Goal: Task Accomplishment & Management: Use online tool/utility

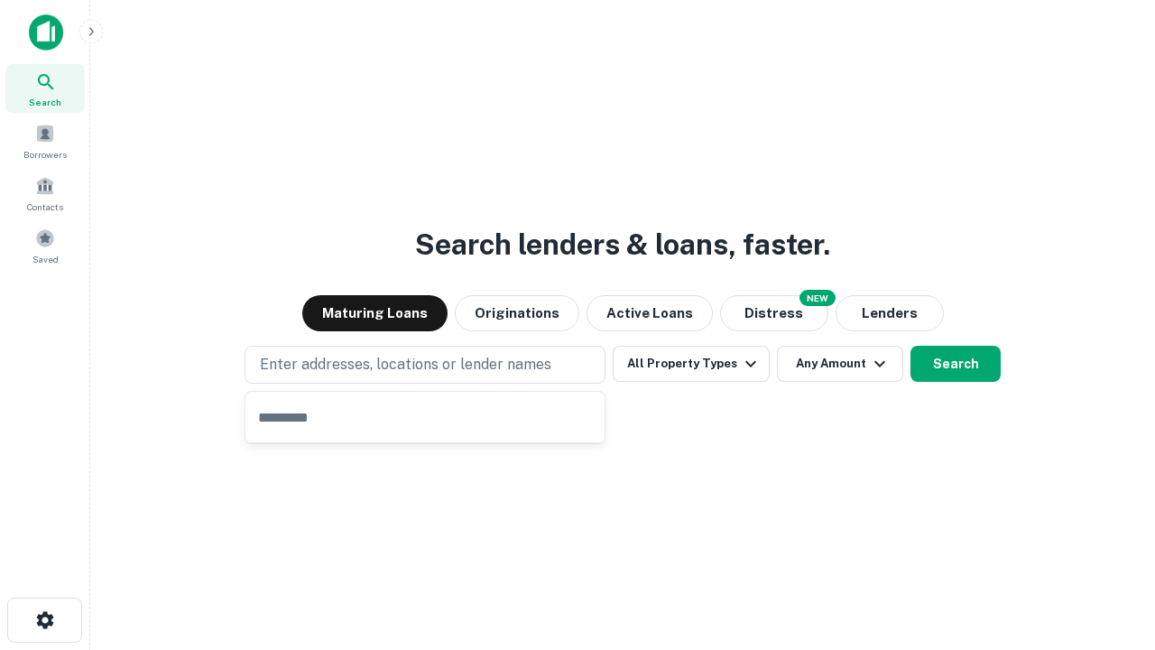
type input "**********"
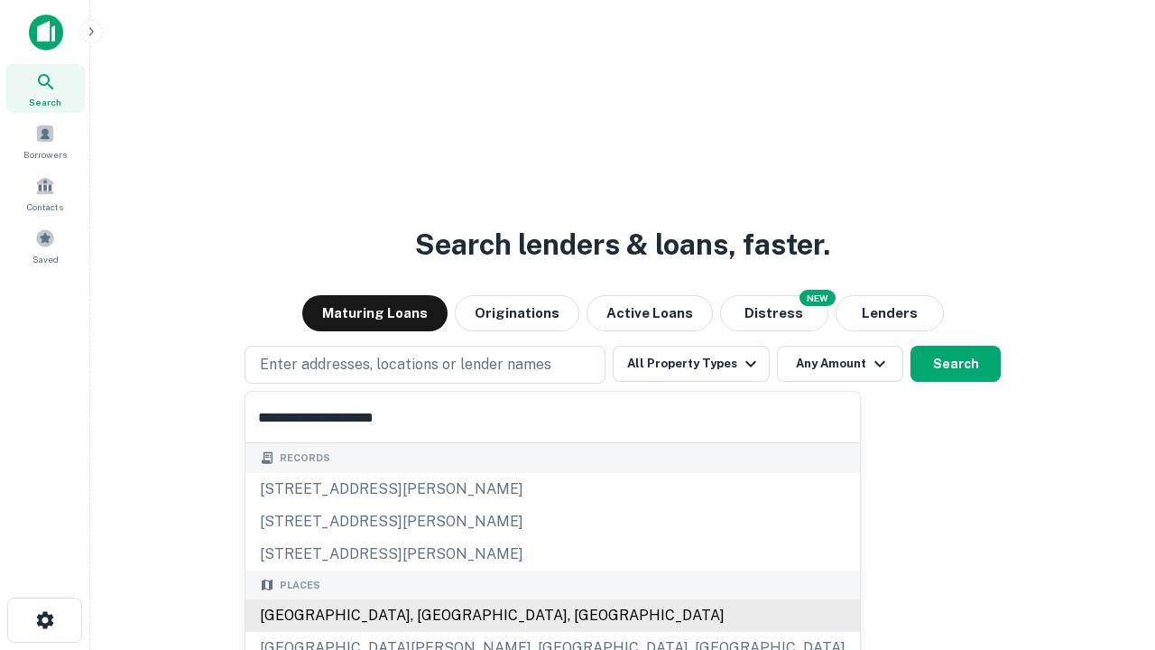
click at [431, 615] on div "Santa Monica, CA, USA" at bounding box center [552, 615] width 615 height 32
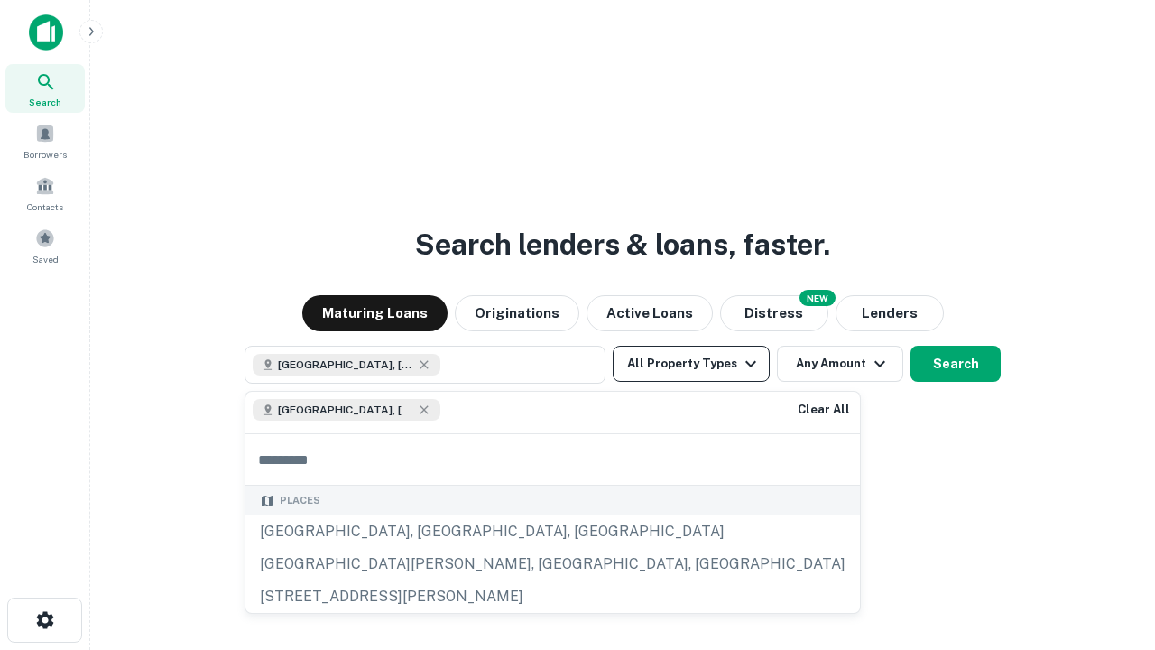
click at [691, 364] on button "All Property Types" at bounding box center [691, 364] width 157 height 36
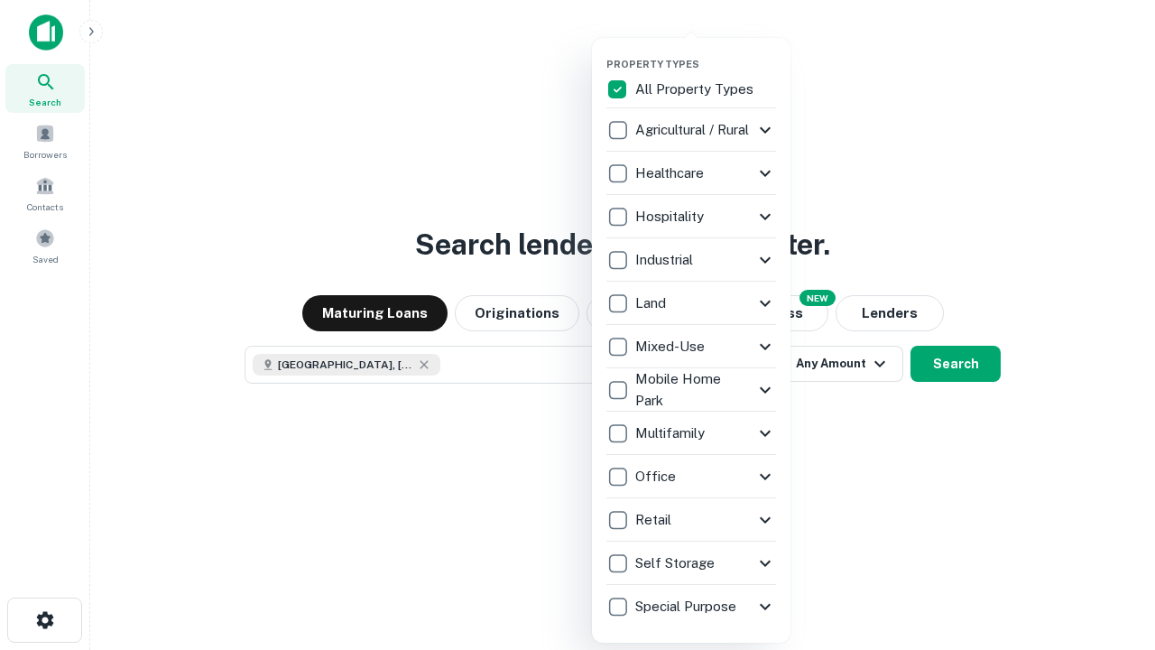
click at [706, 52] on button "button" at bounding box center [705, 52] width 199 height 1
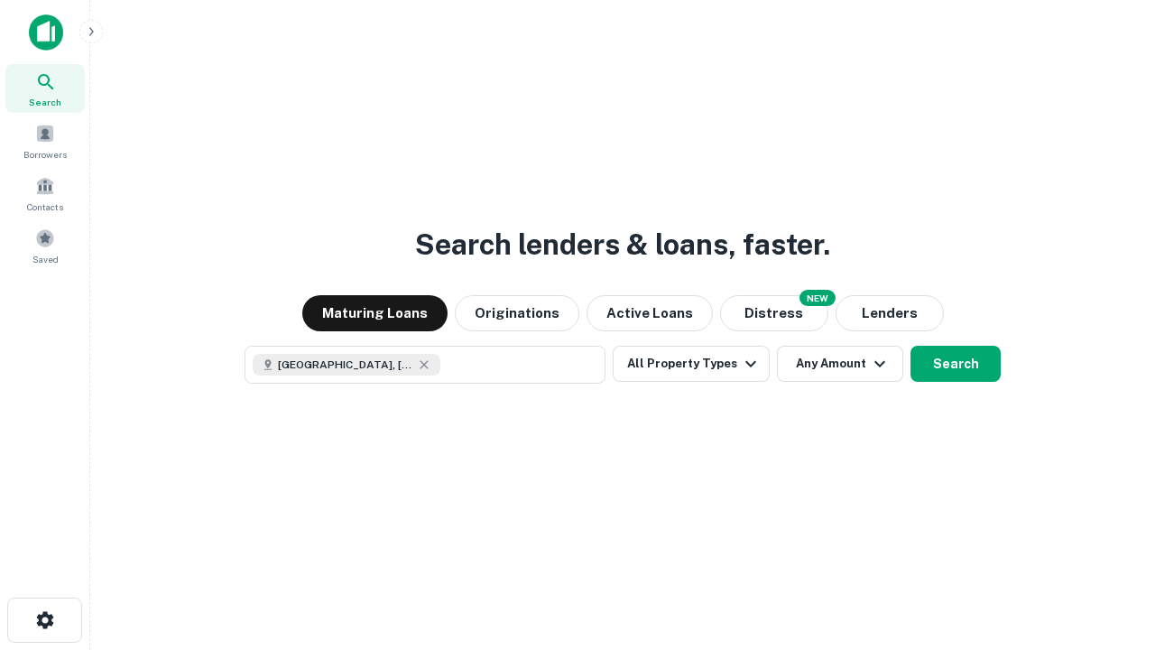
scroll to position [29, 0]
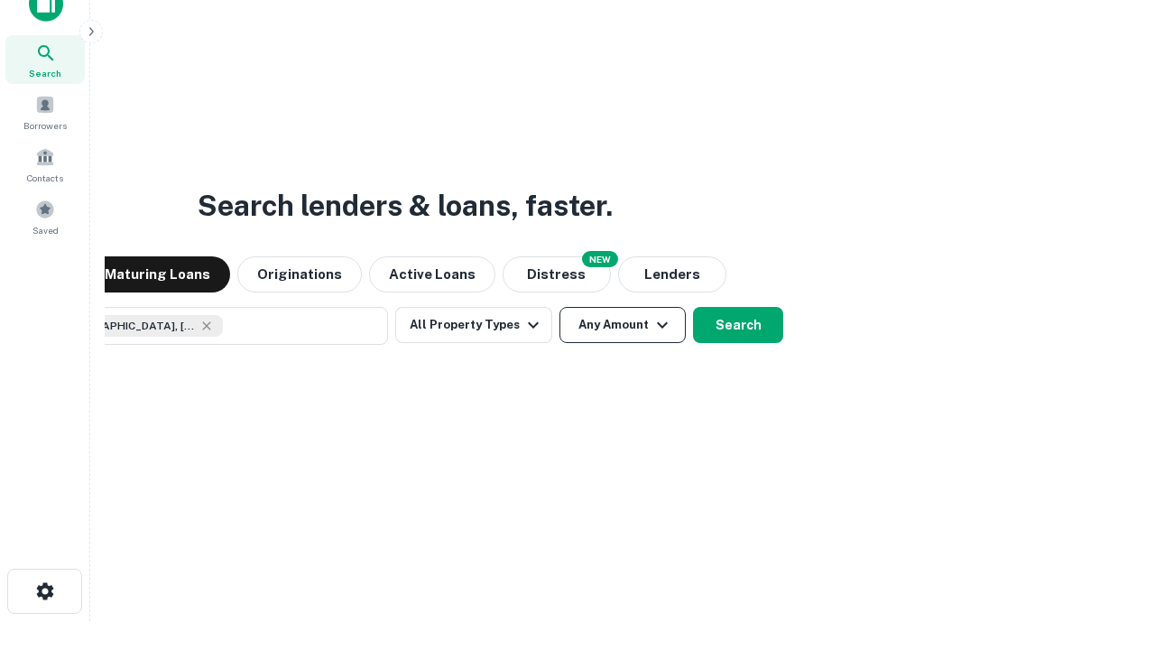
click at [560, 307] on button "Any Amount" at bounding box center [623, 325] width 126 height 36
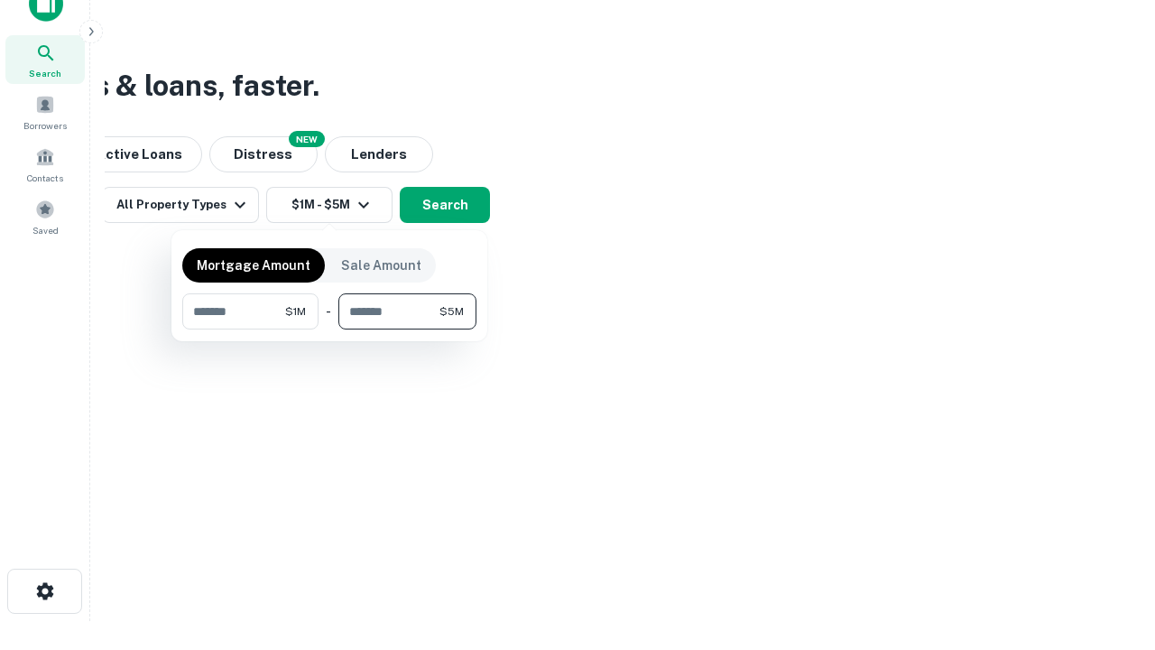
type input "*******"
click at [329, 329] on button "button" at bounding box center [329, 329] width 294 height 1
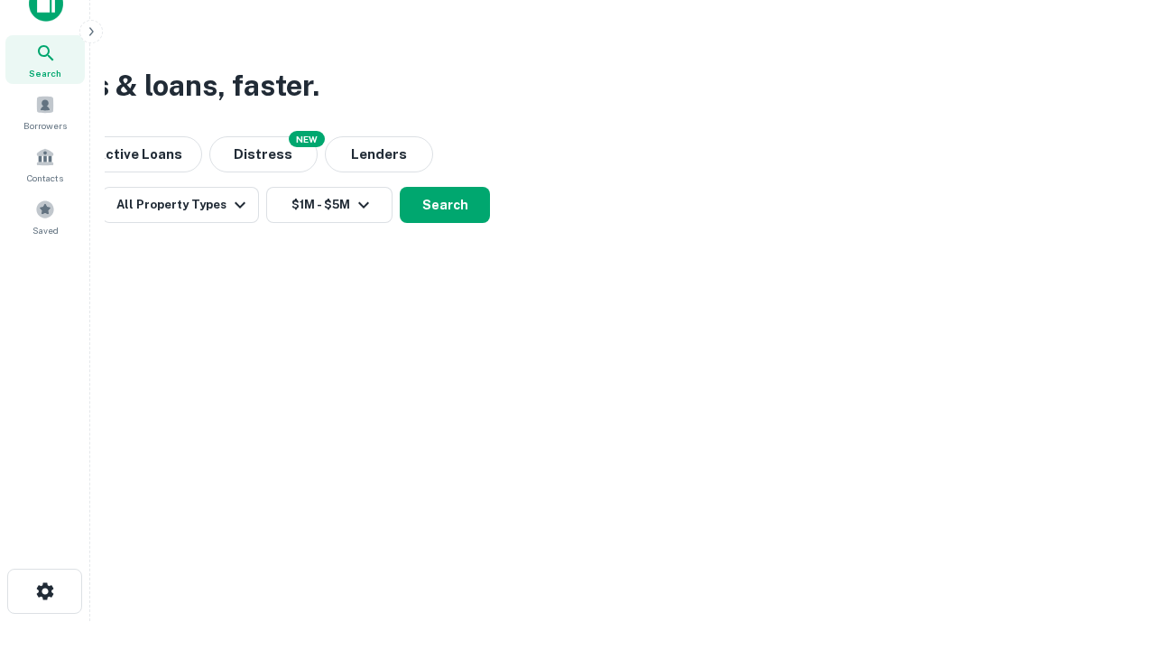
scroll to position [29, 0]
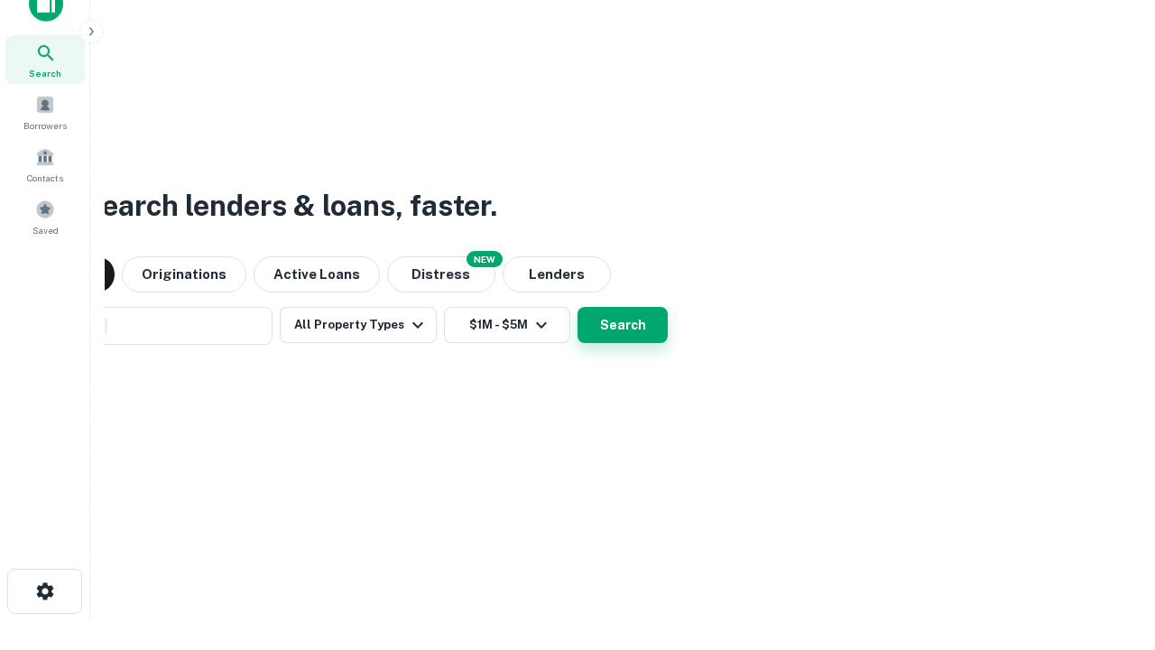
click at [578, 307] on button "Search" at bounding box center [623, 325] width 90 height 36
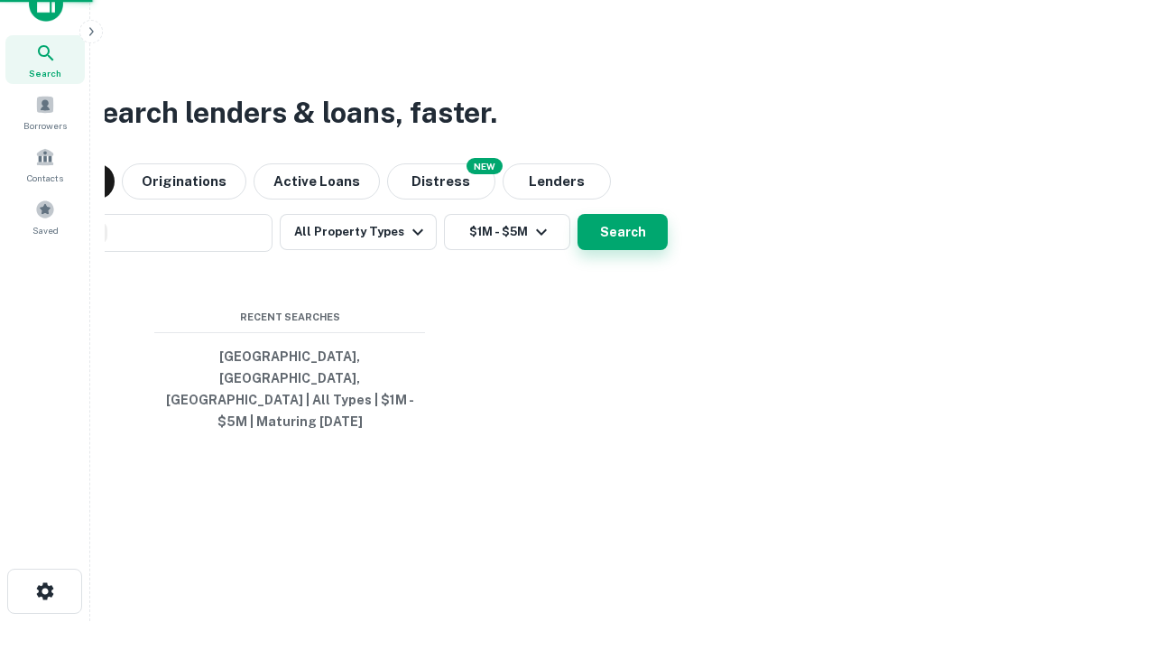
scroll to position [59, 511]
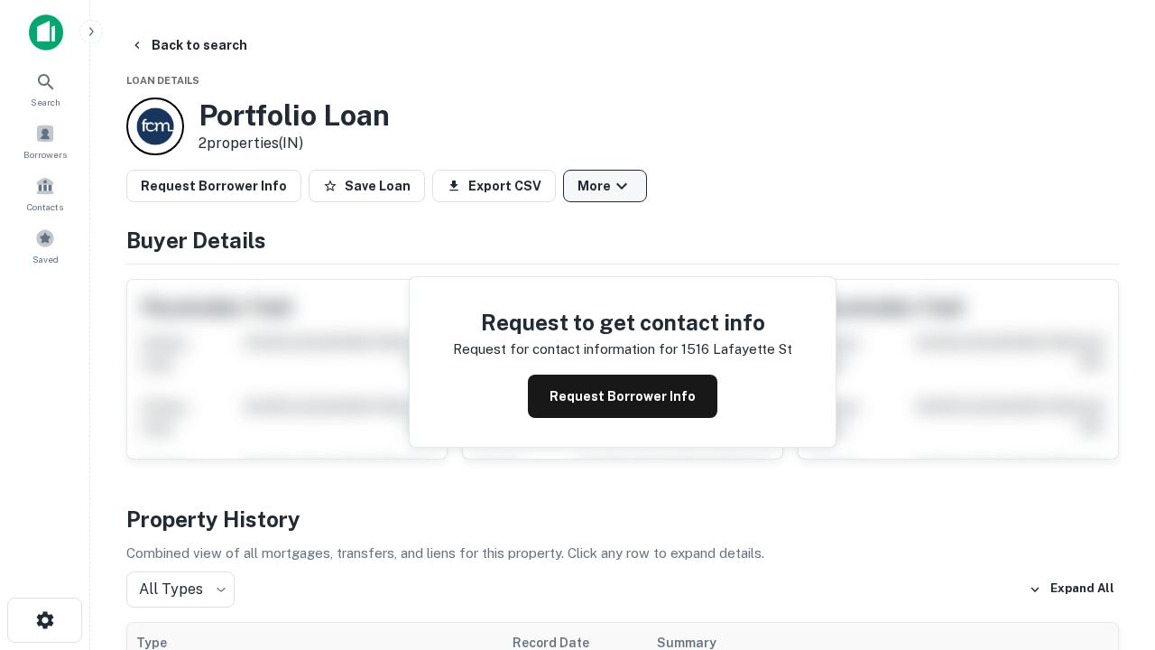
click at [605, 186] on button "More" at bounding box center [605, 186] width 84 height 32
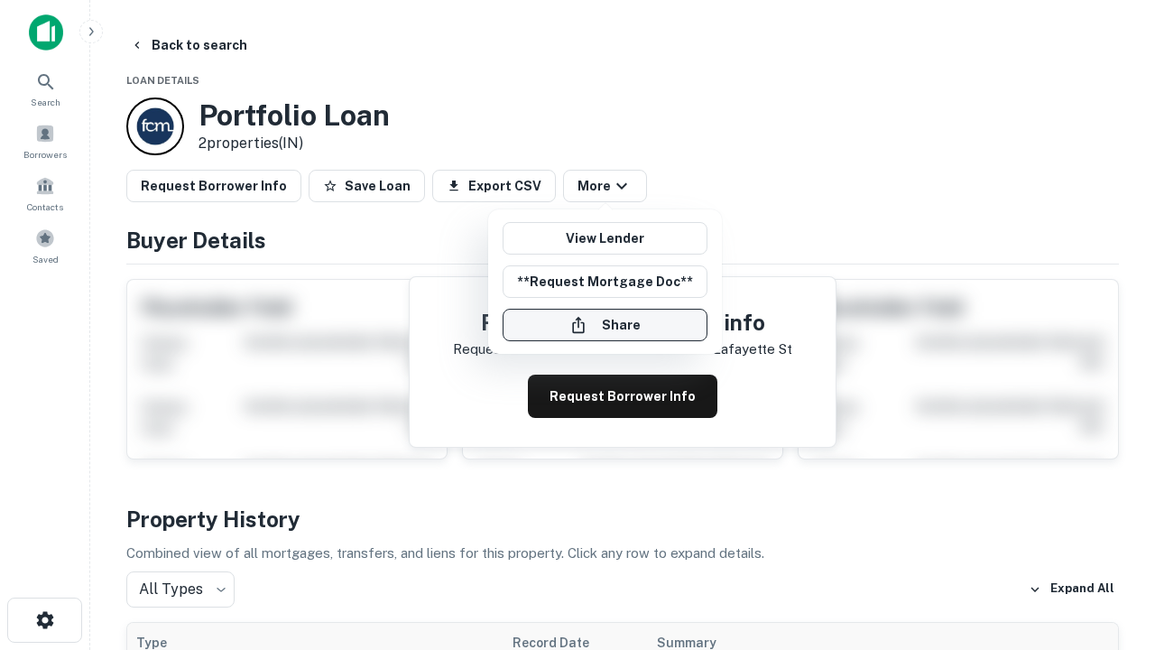
click at [605, 325] on button "Share" at bounding box center [605, 325] width 205 height 32
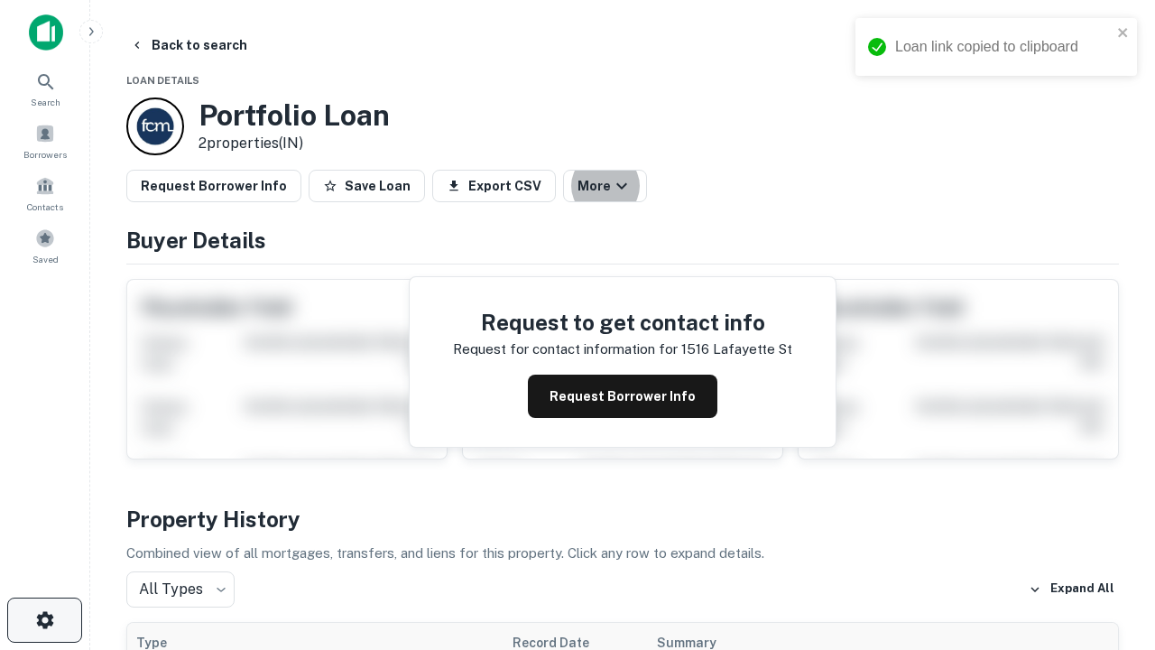
click at [44, 620] on icon "button" at bounding box center [45, 620] width 22 height 22
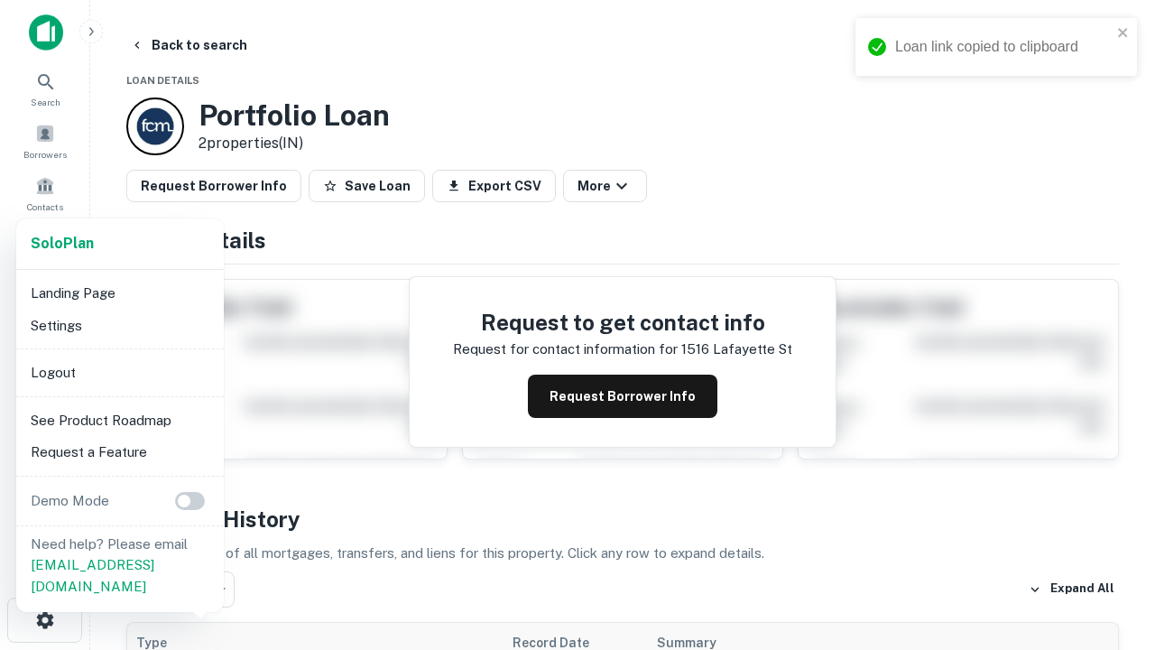
click at [119, 372] on li "Logout" at bounding box center [119, 372] width 193 height 32
